Goal: Navigation & Orientation: Find specific page/section

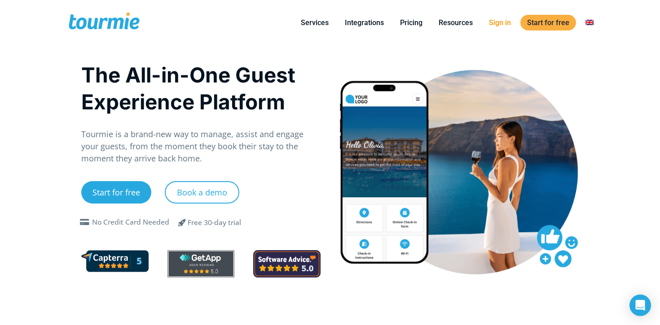
click at [499, 21] on link "Sign in" at bounding box center [499, 22] width 35 height 11
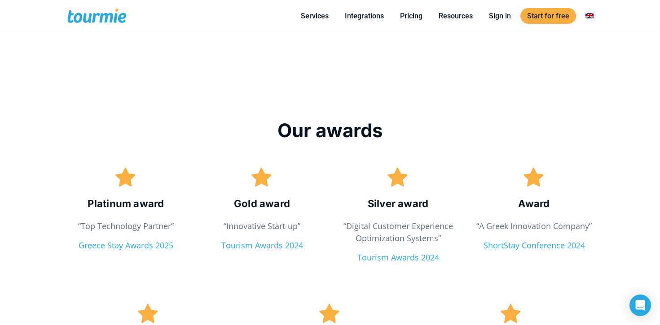
scroll to position [1144, 0]
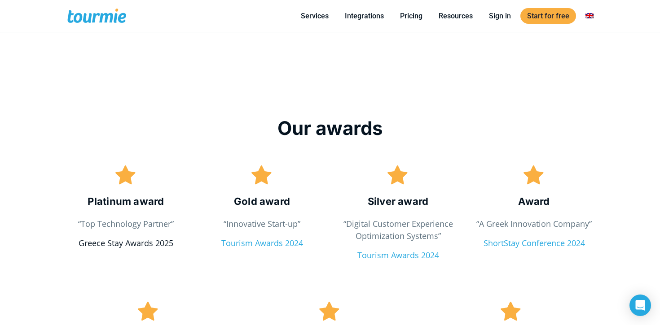
click at [145, 246] on link "Greece Stay Awards 2025" at bounding box center [126, 243] width 95 height 11
